Goal: Check status

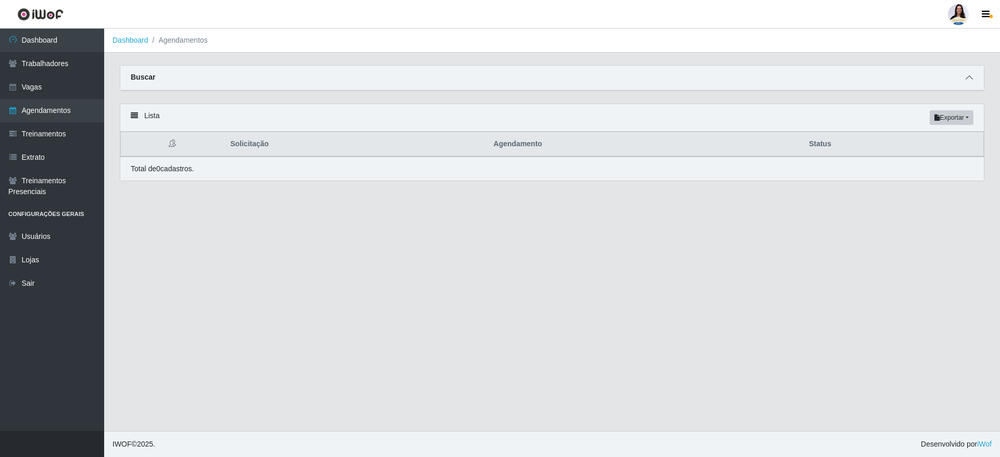
click at [971, 78] on icon at bounding box center [968, 77] width 7 height 7
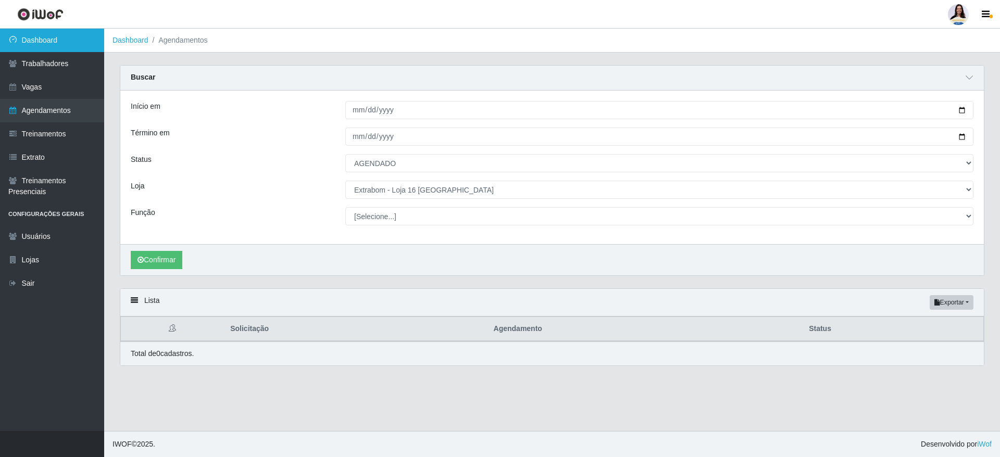
click at [46, 47] on link "Dashboard" at bounding box center [52, 40] width 104 height 23
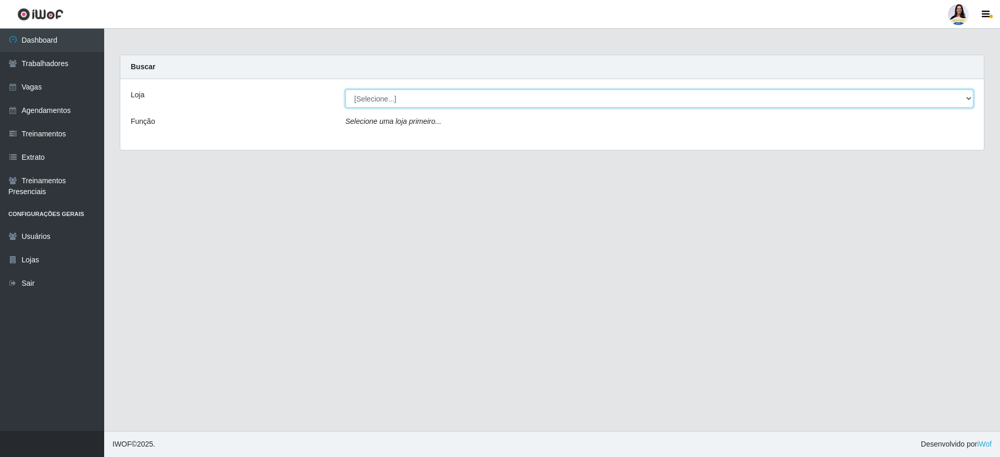
click at [406, 99] on select "[Selecione...] Atacado Vem - [GEOGRAPHIC_DATA] 30 Laranjeiras Velha Atacado Vem…" at bounding box center [659, 99] width 628 height 18
click at [345, 90] on select "[Selecione...] Atacado Vem - [GEOGRAPHIC_DATA] 30 Laranjeiras Velha Atacado Vem…" at bounding box center [659, 99] width 628 height 18
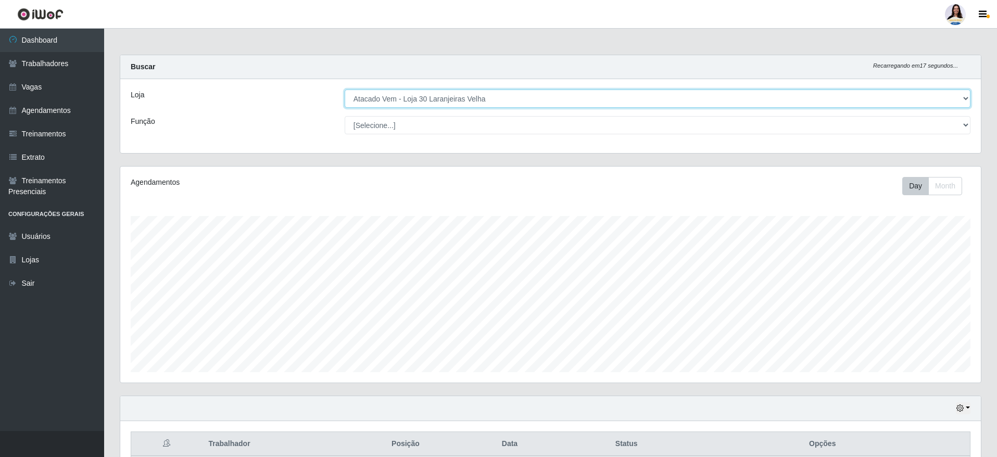
click at [407, 102] on select "[Selecione...] Atacado Vem - [GEOGRAPHIC_DATA] 30 Laranjeiras Velha Atacado Vem…" at bounding box center [658, 99] width 626 height 18
click at [345, 90] on select "[Selecione...] Atacado Vem - [GEOGRAPHIC_DATA] 30 Laranjeiras Velha Atacado Vem…" at bounding box center [658, 99] width 626 height 18
click at [423, 105] on select "[Selecione...] Atacado Vem - [GEOGRAPHIC_DATA] 30 Laranjeiras Velha Atacado Vem…" at bounding box center [658, 99] width 626 height 18
click at [345, 90] on select "[Selecione...] Atacado Vem - [GEOGRAPHIC_DATA] 30 Laranjeiras Velha Atacado Vem…" at bounding box center [658, 99] width 626 height 18
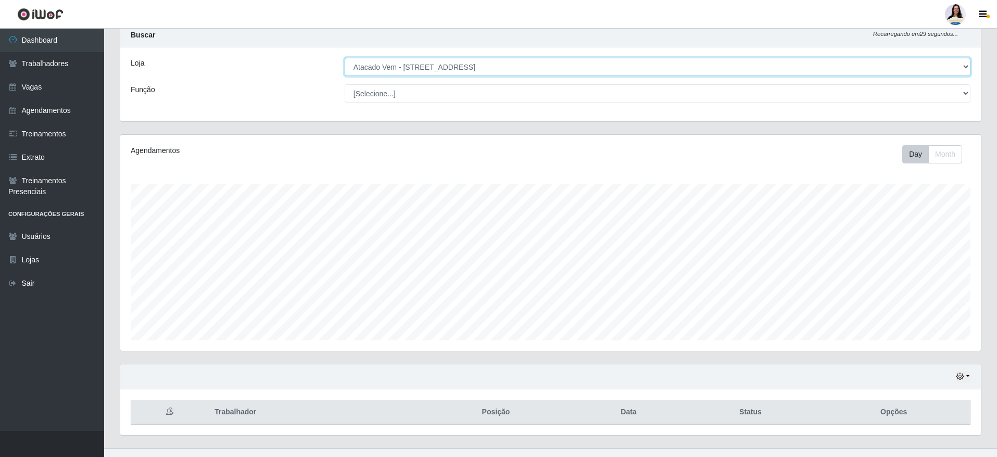
scroll to position [49, 0]
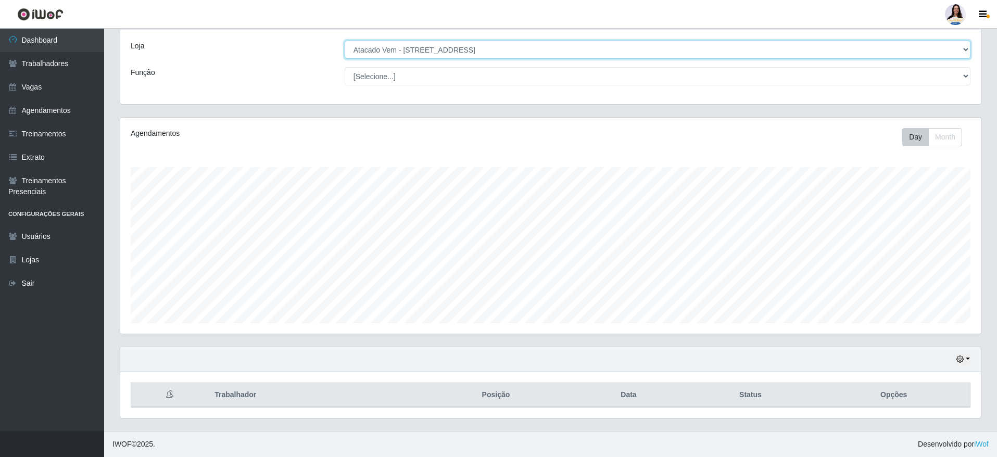
click at [483, 43] on select "[Selecione...] Atacado Vem - [GEOGRAPHIC_DATA] 30 Laranjeiras Velha Atacado Vem…" at bounding box center [658, 50] width 626 height 18
click at [345, 44] on select "[Selecione...] Atacado Vem - [GEOGRAPHIC_DATA] 30 Laranjeiras Velha Atacado Vem…" at bounding box center [658, 50] width 626 height 18
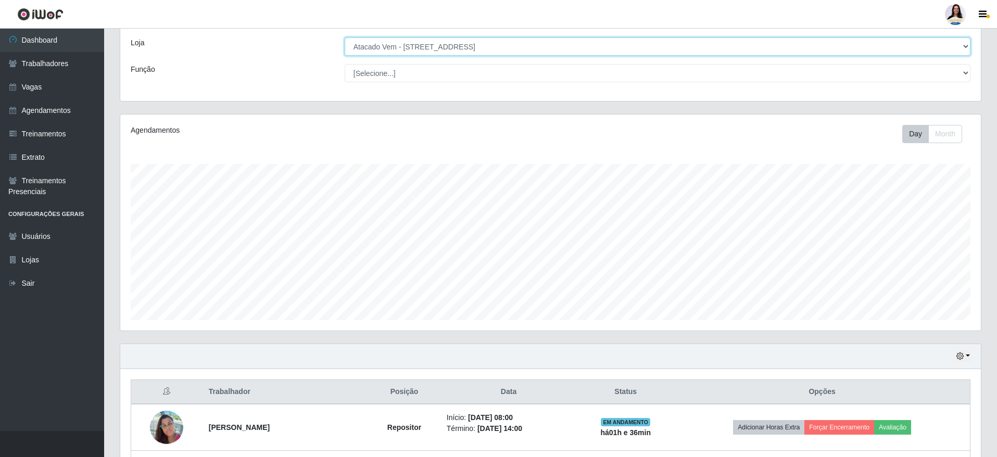
scroll to position [0, 0]
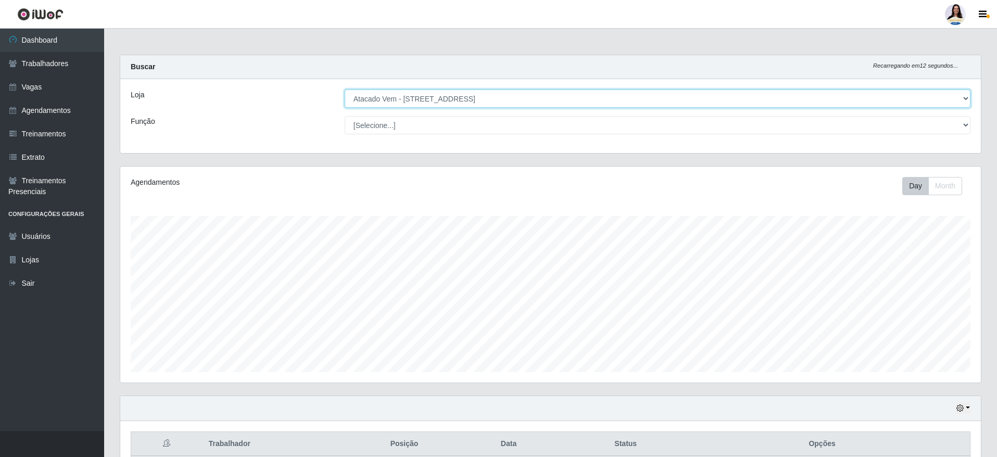
click at [442, 102] on select "[Selecione...] Atacado Vem - [GEOGRAPHIC_DATA] 30 Laranjeiras Velha Atacado Vem…" at bounding box center [658, 99] width 626 height 18
click at [454, 106] on select "[Selecione...] Atacado Vem - [GEOGRAPHIC_DATA] 30 Laranjeiras Velha Atacado Vem…" at bounding box center [658, 99] width 626 height 18
click at [345, 90] on select "[Selecione...] Atacado Vem - [GEOGRAPHIC_DATA] 30 Laranjeiras Velha Atacado Vem…" at bounding box center [658, 99] width 626 height 18
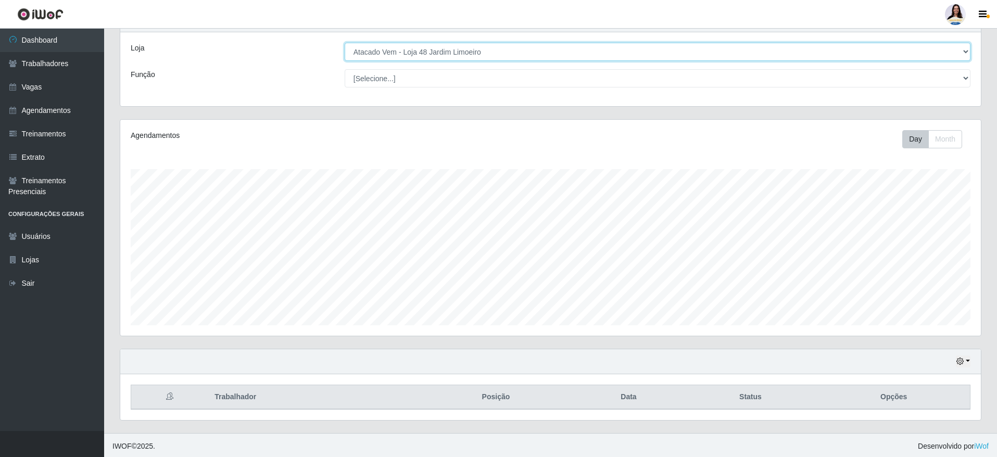
scroll to position [49, 0]
click at [475, 53] on select "[Selecione...] Atacado Vem - [GEOGRAPHIC_DATA] 30 Laranjeiras Velha Atacado Vem…" at bounding box center [658, 50] width 626 height 18
click at [345, 44] on select "[Selecione...] Atacado Vem - [GEOGRAPHIC_DATA] 30 Laranjeiras Velha Atacado Vem…" at bounding box center [658, 50] width 626 height 18
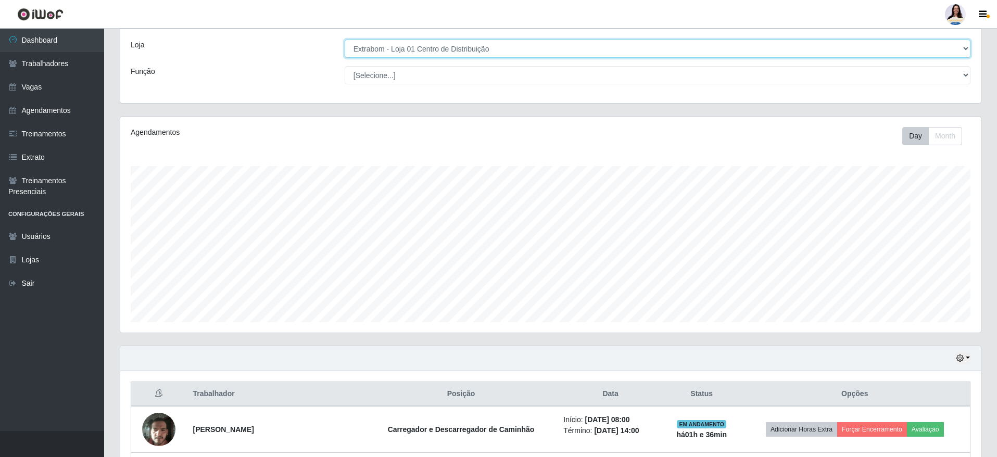
scroll to position [0, 0]
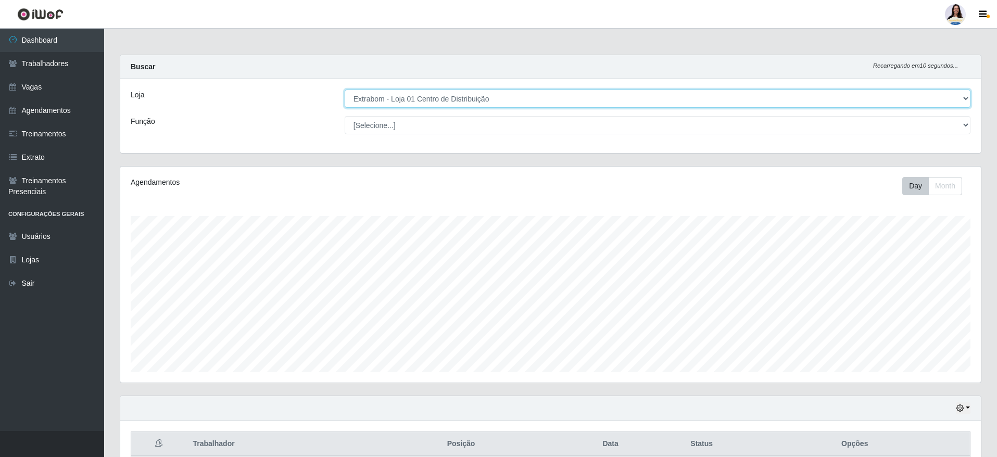
drag, startPoint x: 426, startPoint y: 94, endPoint x: 431, endPoint y: 106, distance: 13.5
click at [426, 93] on select "[Selecione...] Atacado Vem - [GEOGRAPHIC_DATA] 30 Laranjeiras Velha Atacado Vem…" at bounding box center [658, 99] width 626 height 18
click at [345, 90] on select "[Selecione...] Atacado Vem - [GEOGRAPHIC_DATA] 30 Laranjeiras Velha Atacado Vem…" at bounding box center [658, 99] width 626 height 18
click at [556, 100] on select "[Selecione...] Atacado Vem - [GEOGRAPHIC_DATA] 30 Laranjeiras Velha Atacado Vem…" at bounding box center [658, 99] width 626 height 18
click at [345, 90] on select "[Selecione...] Atacado Vem - [GEOGRAPHIC_DATA] 30 Laranjeiras Velha Atacado Vem…" at bounding box center [658, 99] width 626 height 18
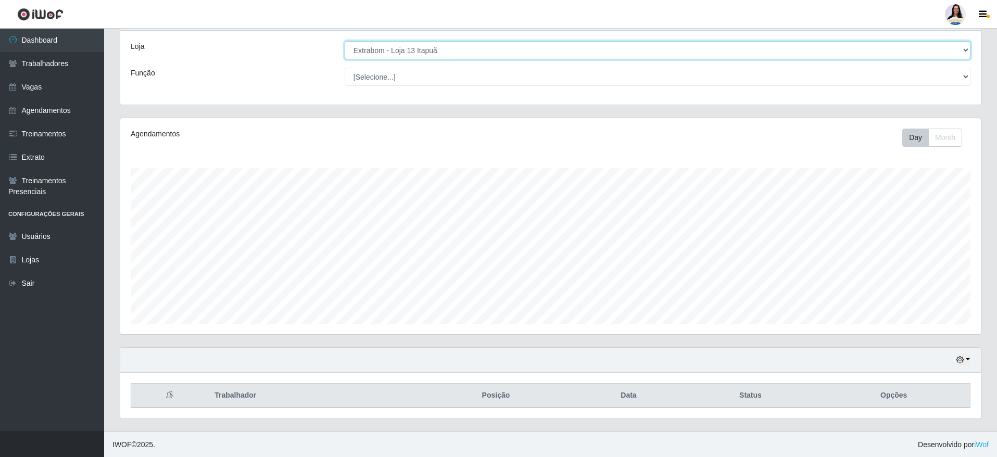
scroll to position [49, 0]
click at [494, 54] on select "[Selecione...] Atacado Vem - [GEOGRAPHIC_DATA] 30 Laranjeiras Velha Atacado Vem…" at bounding box center [658, 50] width 626 height 18
click at [345, 44] on select "[Selecione...] Atacado Vem - [GEOGRAPHIC_DATA] 30 Laranjeiras Velha Atacado Vem…" at bounding box center [658, 50] width 626 height 18
click at [464, 44] on select "[Selecione...] Atacado Vem - [GEOGRAPHIC_DATA] 30 Laranjeiras Velha Atacado Vem…" at bounding box center [658, 50] width 626 height 18
click at [345, 44] on select "[Selecione...] Atacado Vem - [GEOGRAPHIC_DATA] 30 Laranjeiras Velha Atacado Vem…" at bounding box center [658, 50] width 626 height 18
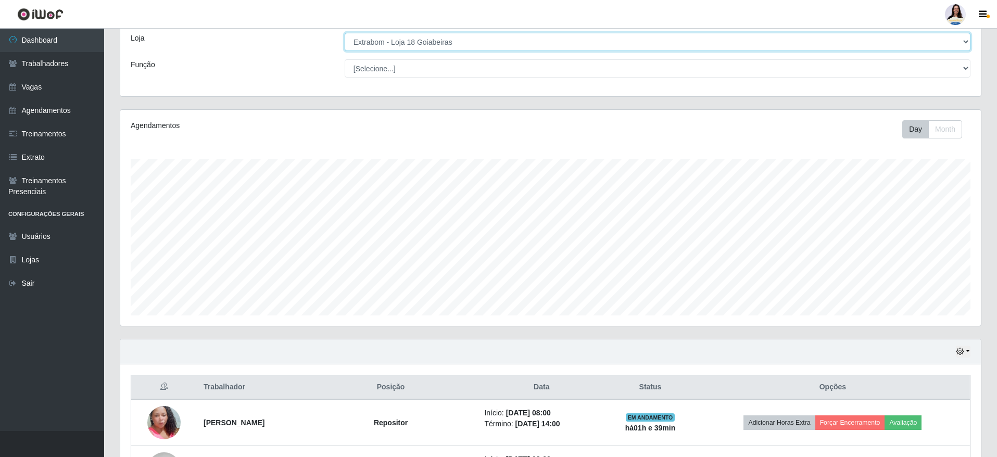
scroll to position [0, 0]
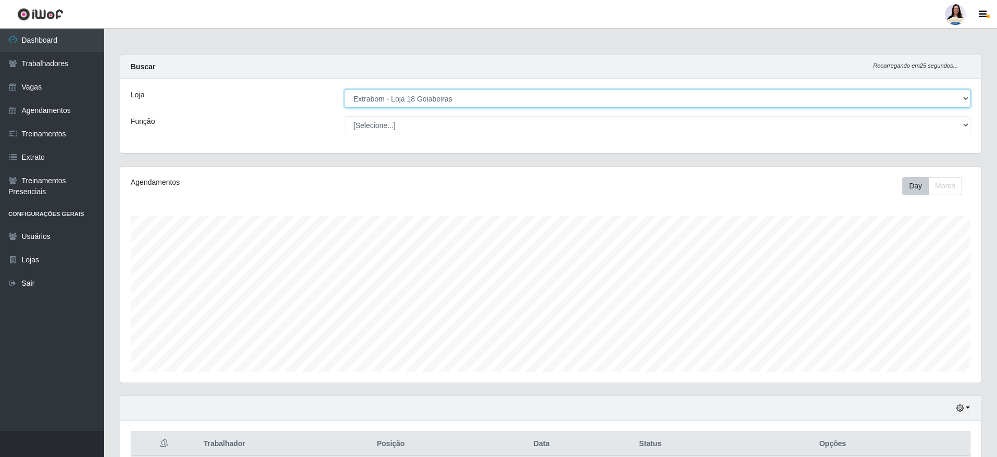
click at [520, 95] on select "[Selecione...] Atacado Vem - [GEOGRAPHIC_DATA] 30 Laranjeiras Velha Atacado Vem…" at bounding box center [658, 99] width 626 height 18
click at [345, 90] on select "[Selecione...] Atacado Vem - [GEOGRAPHIC_DATA] 30 Laranjeiras Velha Atacado Vem…" at bounding box center [658, 99] width 626 height 18
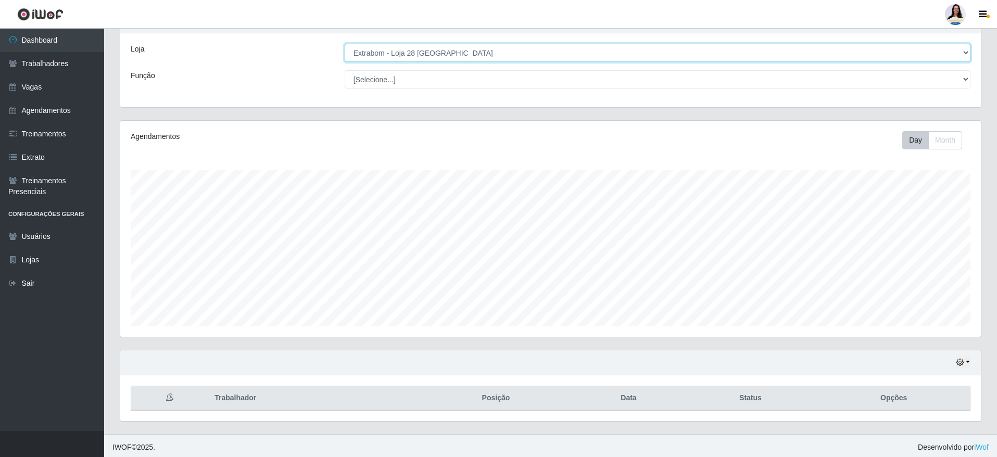
scroll to position [49, 0]
click at [402, 54] on select "[Selecione...] Atacado Vem - [GEOGRAPHIC_DATA] 30 Laranjeiras Velha Atacado Vem…" at bounding box center [658, 50] width 626 height 18
click at [345, 44] on select "[Selecione...] Atacado Vem - [GEOGRAPHIC_DATA] 30 Laranjeiras Velha Atacado Vem…" at bounding box center [658, 50] width 626 height 18
drag, startPoint x: 460, startPoint y: 46, endPoint x: 460, endPoint y: 58, distance: 12.0
click at [460, 46] on select "[Selecione...] Atacado Vem - [GEOGRAPHIC_DATA] 30 Laranjeiras Velha Atacado Vem…" at bounding box center [658, 50] width 626 height 18
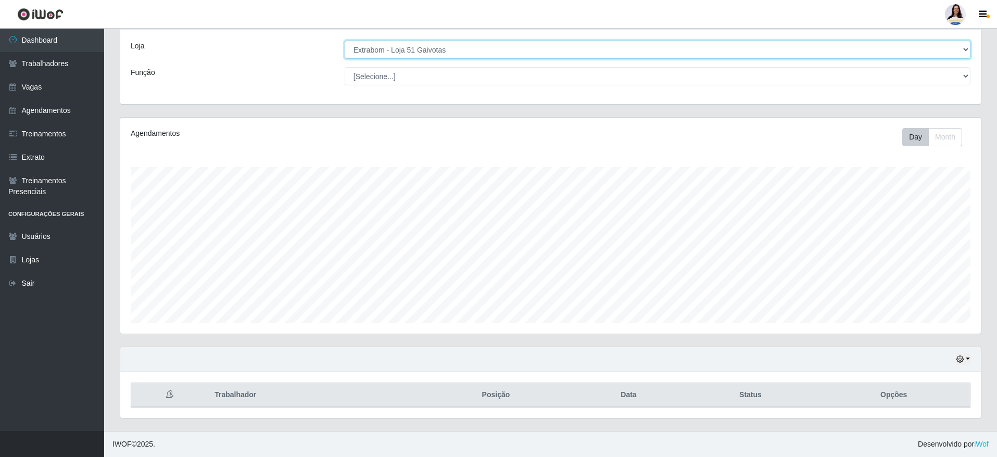
click at [345, 44] on select "[Selecione...] Atacado Vem - [GEOGRAPHIC_DATA] 30 Laranjeiras Velha Atacado Vem…" at bounding box center [658, 50] width 626 height 18
click at [482, 48] on select "[Selecione...] Atacado Vem - [GEOGRAPHIC_DATA] 30 Laranjeiras Velha Atacado Vem…" at bounding box center [658, 50] width 626 height 18
click at [345, 44] on select "[Selecione...] Atacado Vem - [GEOGRAPHIC_DATA] 30 Laranjeiras Velha Atacado Vem…" at bounding box center [658, 50] width 626 height 18
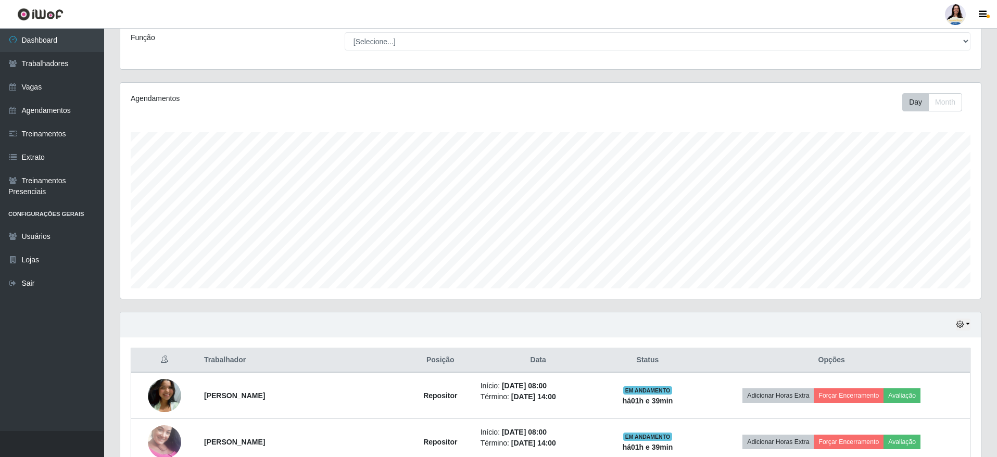
scroll to position [0, 0]
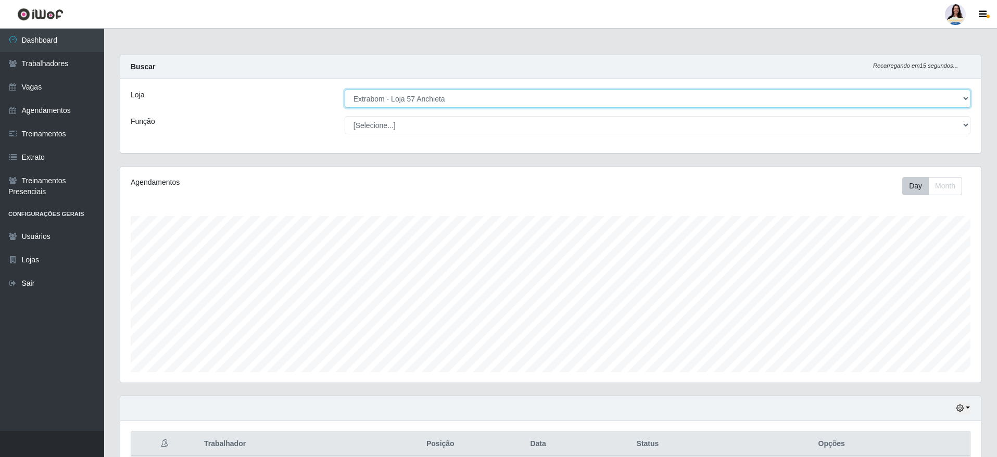
click at [442, 106] on select "[Selecione...] Atacado Vem - [GEOGRAPHIC_DATA] 30 Laranjeiras Velha Atacado Vem…" at bounding box center [658, 99] width 626 height 18
click at [446, 98] on select "[Selecione...] Atacado Vem - [GEOGRAPHIC_DATA] 30 Laranjeiras Velha Atacado Vem…" at bounding box center [658, 99] width 626 height 18
click at [345, 90] on select "[Selecione...] Atacado Vem - [GEOGRAPHIC_DATA] 30 Laranjeiras Velha Atacado Vem…" at bounding box center [658, 99] width 626 height 18
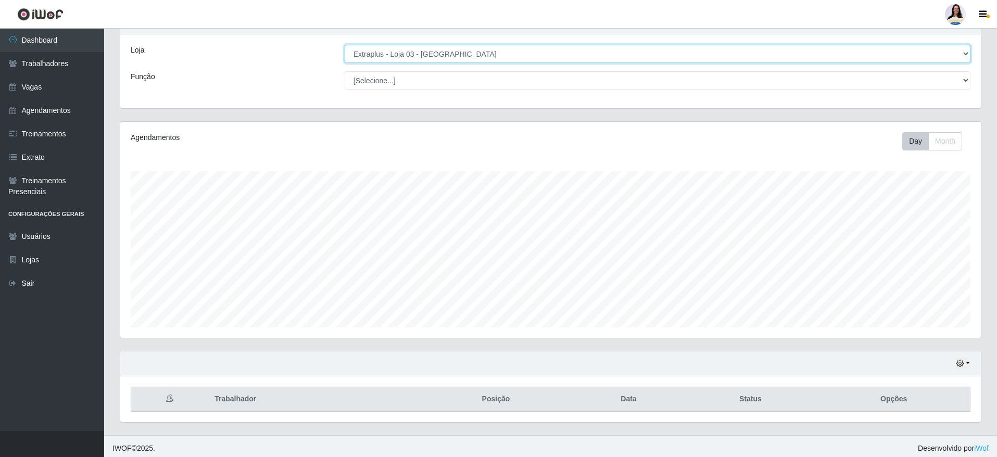
scroll to position [49, 0]
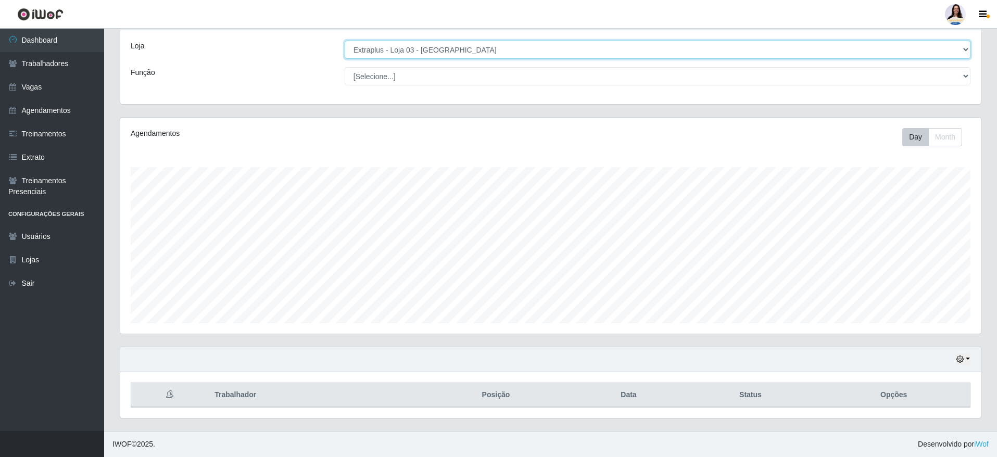
click at [490, 51] on select "[Selecione...] Atacado Vem - [GEOGRAPHIC_DATA] 30 Laranjeiras Velha Atacado Vem…" at bounding box center [658, 50] width 626 height 18
select select "451"
click at [345, 44] on select "[Selecione...] Atacado Vem - [GEOGRAPHIC_DATA] 30 Laranjeiras Velha Atacado Vem…" at bounding box center [658, 50] width 626 height 18
